Goal: Task Accomplishment & Management: Complete application form

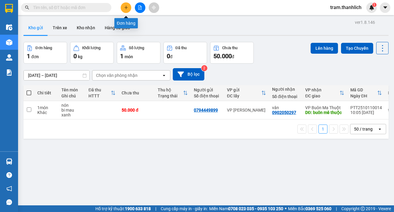
click at [125, 5] on icon "plus" at bounding box center [126, 7] width 4 height 4
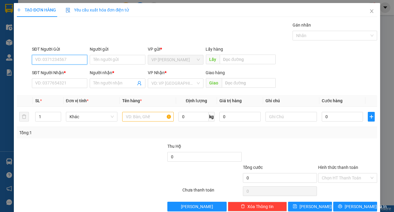
click at [61, 60] on input "SĐT Người Gửi" at bounding box center [60, 60] width 56 height 10
click at [58, 73] on div "0394117596" at bounding box center [59, 71] width 48 height 7
type input "0394117596"
type input "0333093696"
type input "vũ"
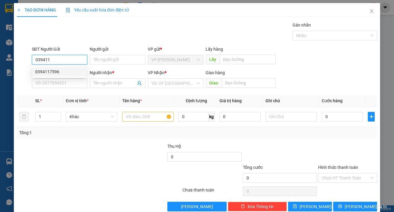
type input "[PERSON_NAME]"
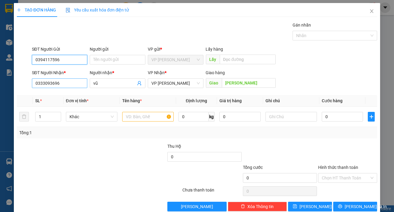
type input "0394117596"
click at [60, 83] on input "0333093696" at bounding box center [60, 83] width 56 height 10
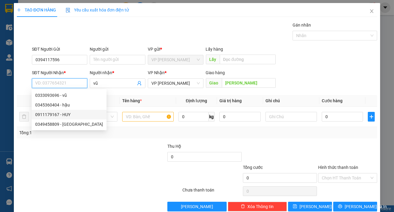
click at [58, 114] on div "0911179167 - HUY" at bounding box center [69, 114] width 68 height 7
type input "0911179167"
type input "HUY"
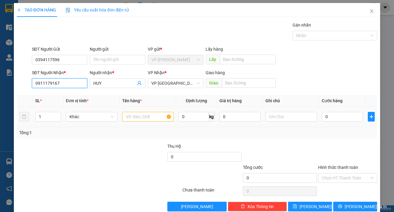
type input "0911179167"
click at [144, 118] on input "text" at bounding box center [148, 117] width 52 height 10
type input "2"
click at [58, 112] on span "Increase Value" at bounding box center [57, 114] width 7 height 5
click at [134, 118] on input "text" at bounding box center [148, 117] width 52 height 10
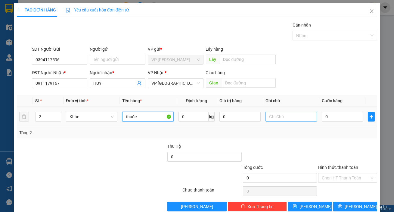
type input "thuốc"
click at [274, 119] on input "text" at bounding box center [292, 117] width 52 height 10
type input "thùng giấy"
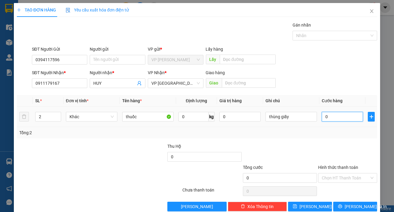
click at [331, 113] on input "0" at bounding box center [342, 117] width 41 height 10
type input "5"
type input "50"
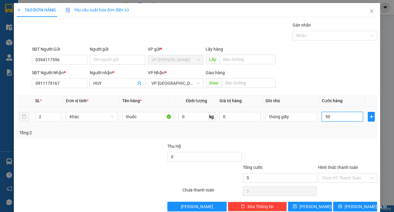
type input "50"
type input "500"
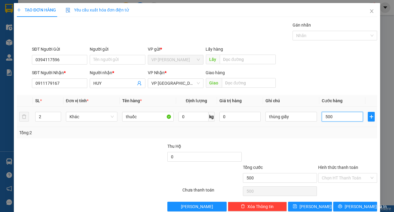
type input "5.000"
type input "50.000"
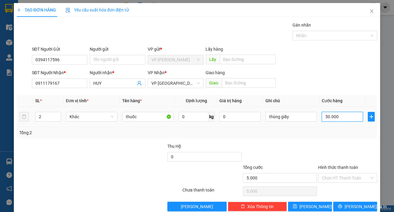
type input "50.000"
click at [347, 178] on input "Hình thức thanh toán" at bounding box center [346, 177] width 48 height 9
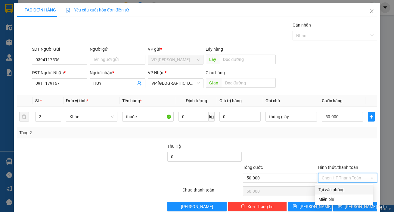
click at [343, 187] on div "Tại văn phòng" at bounding box center [344, 189] width 51 height 7
type input "0"
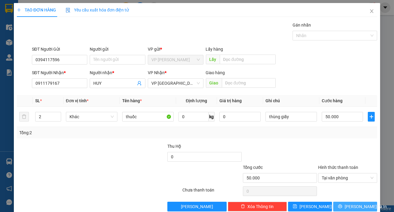
click at [355, 206] on span "[PERSON_NAME] và In" at bounding box center [366, 206] width 42 height 7
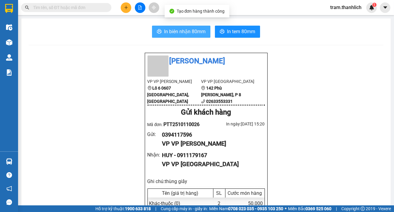
click at [169, 35] on span "In biên nhận 80mm" at bounding box center [185, 32] width 42 height 8
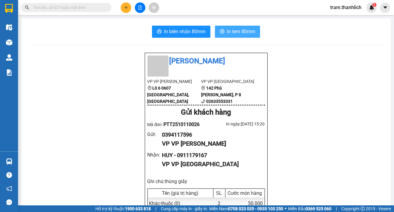
click at [245, 34] on span "In tem 80mm" at bounding box center [241, 32] width 28 height 8
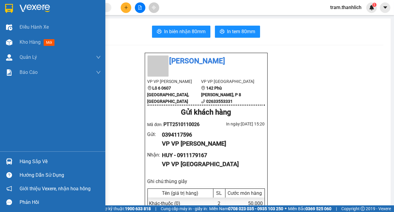
drag, startPoint x: 27, startPoint y: 41, endPoint x: 74, endPoint y: 3, distance: 60.3
click at [27, 41] on span "Kho hàng" at bounding box center [30, 42] width 21 height 6
